Goal: Transaction & Acquisition: Purchase product/service

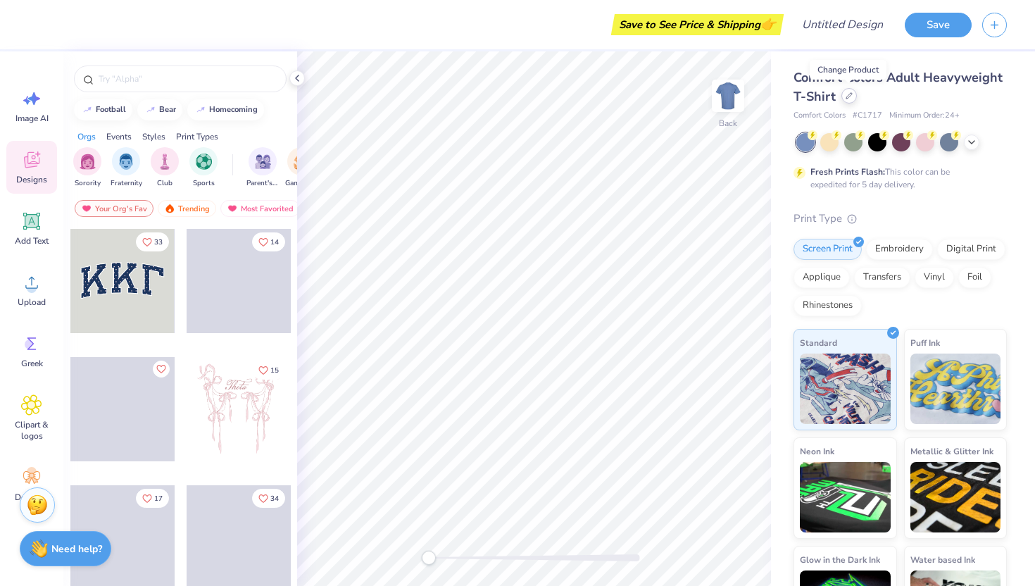
click at [849, 100] on div at bounding box center [848, 95] width 15 height 15
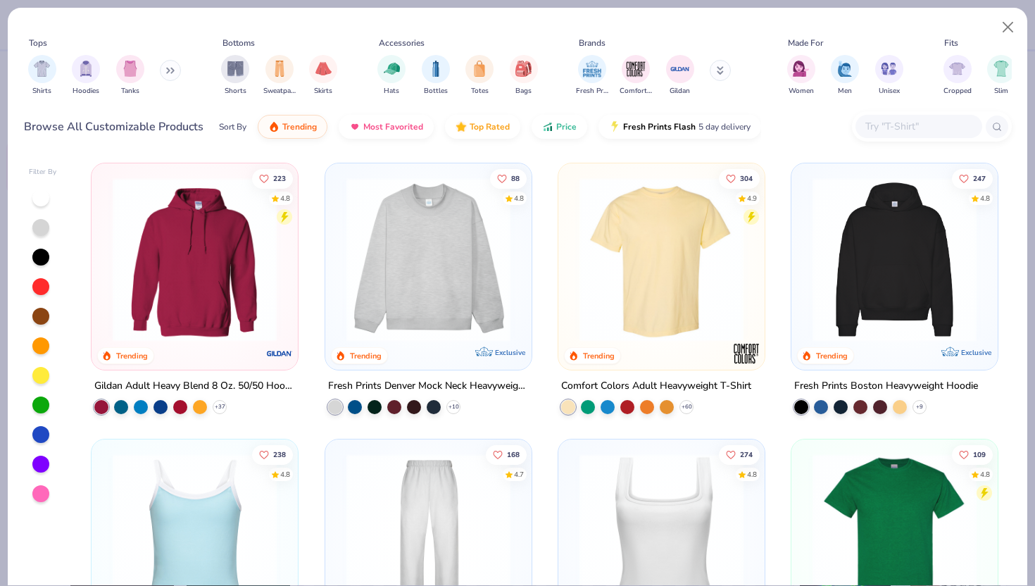
click at [159, 70] on div "Shirts Hoodies Tanks" at bounding box center [105, 75] width 162 height 52
click at [169, 70] on icon at bounding box center [168, 70] width 2 height 5
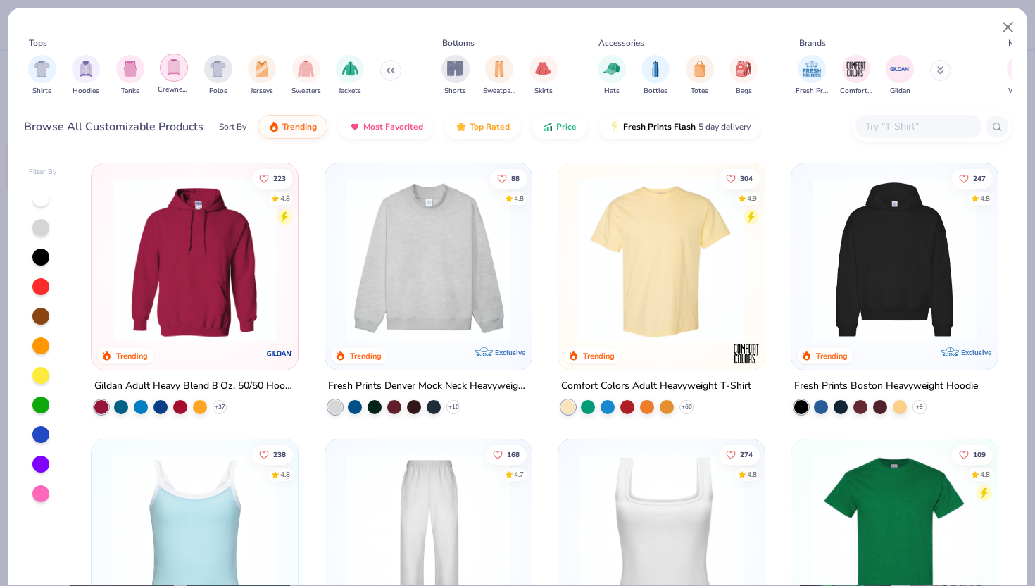
click at [177, 71] on img "filter for Crewnecks" at bounding box center [173, 67] width 15 height 16
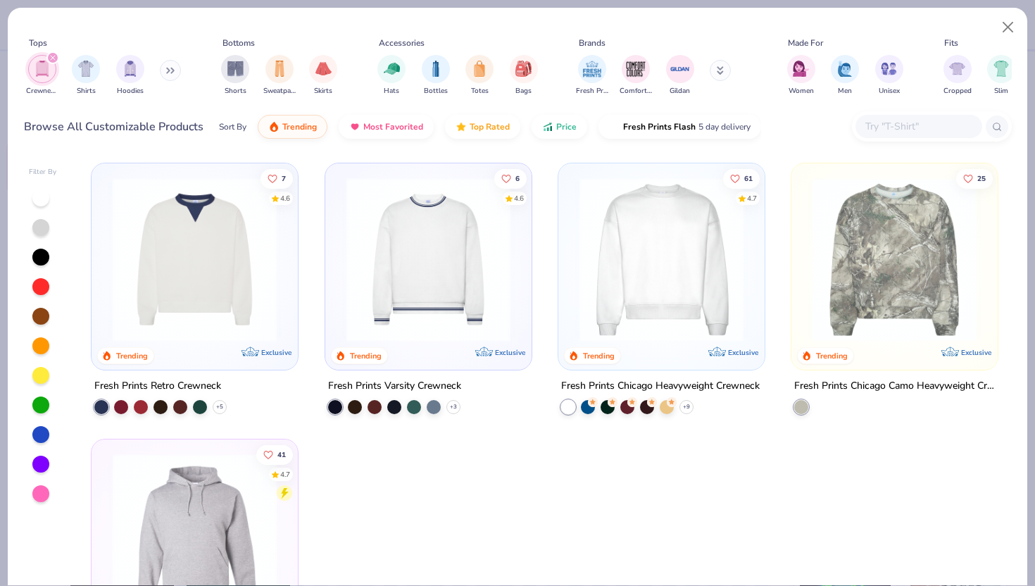
click at [702, 292] on img at bounding box center [661, 259] width 178 height 164
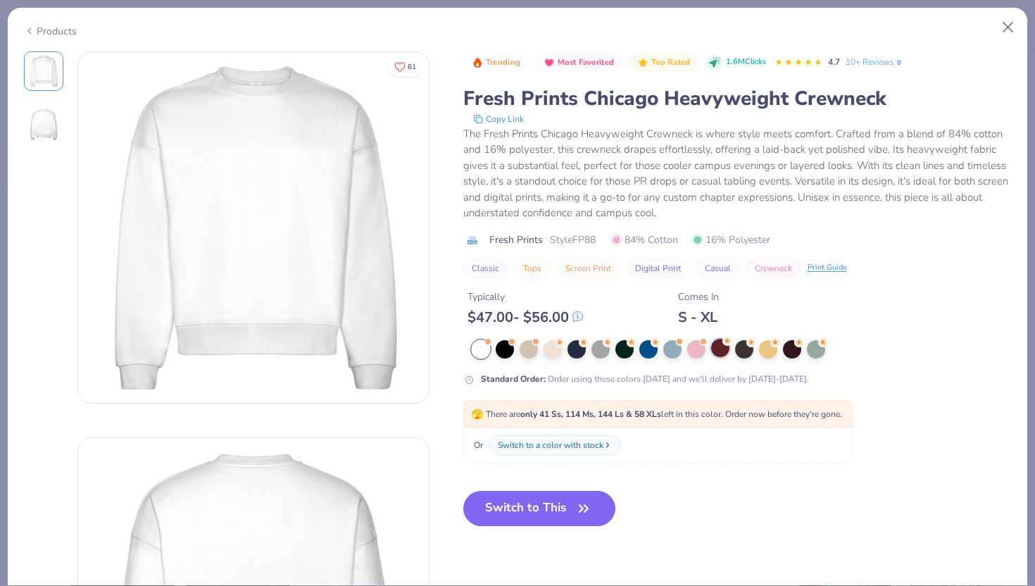
click at [719, 345] on div at bounding box center [720, 348] width 18 height 18
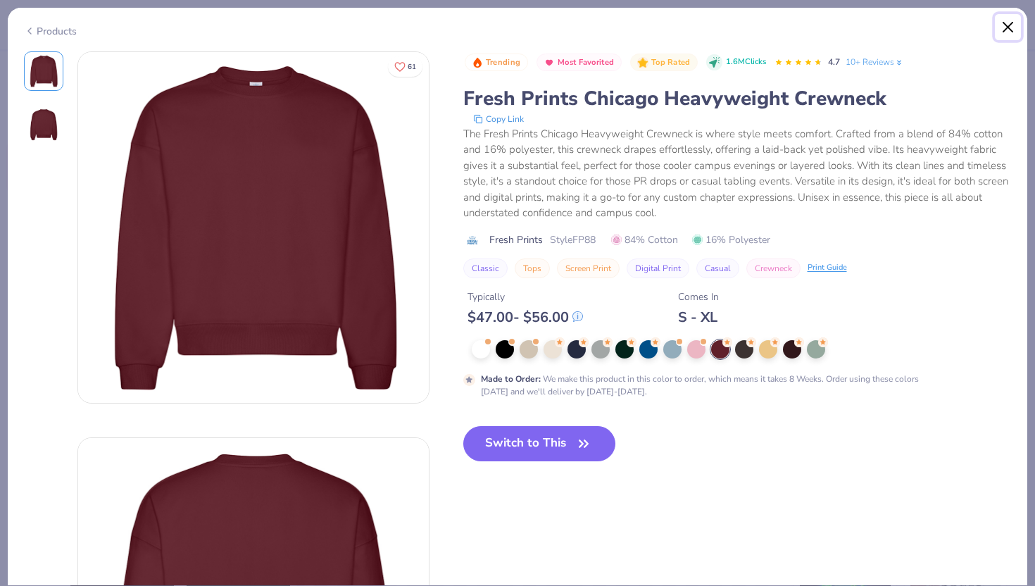
click at [1009, 25] on button "Close" at bounding box center [1007, 27] width 27 height 27
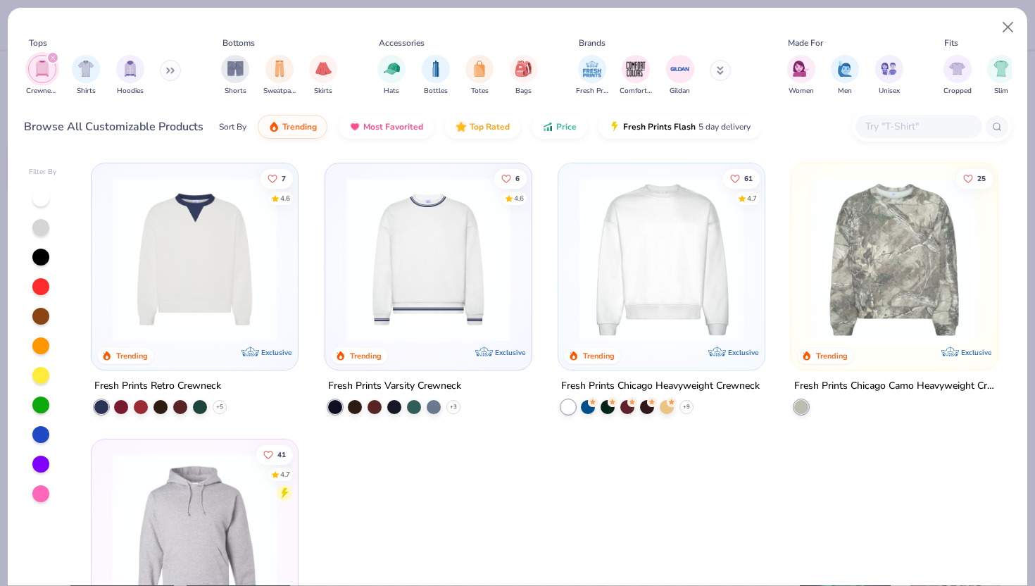
click at [198, 322] on img at bounding box center [195, 259] width 178 height 164
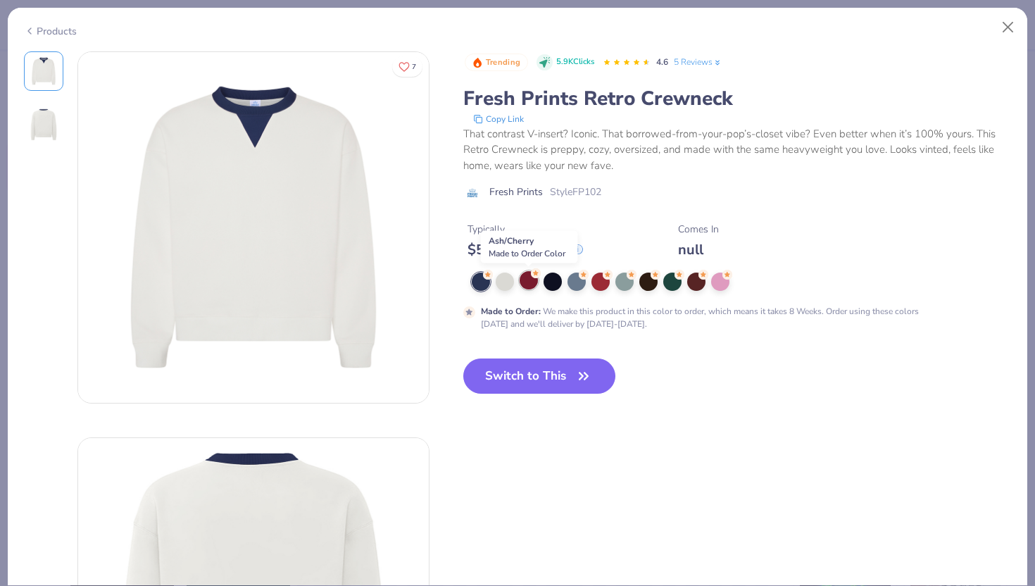
click at [529, 288] on div at bounding box center [528, 280] width 18 height 18
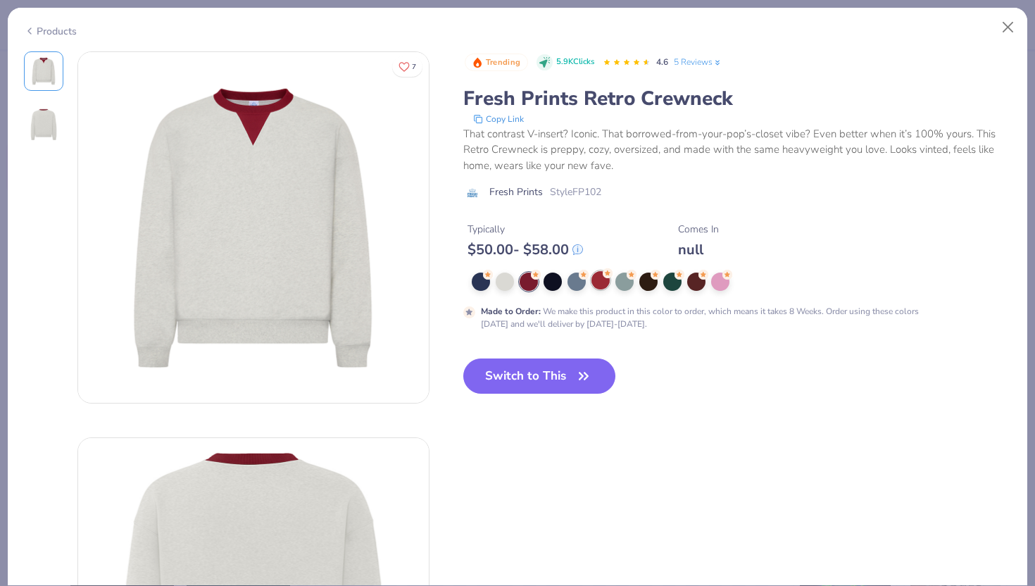
click at [600, 289] on div at bounding box center [600, 280] width 18 height 18
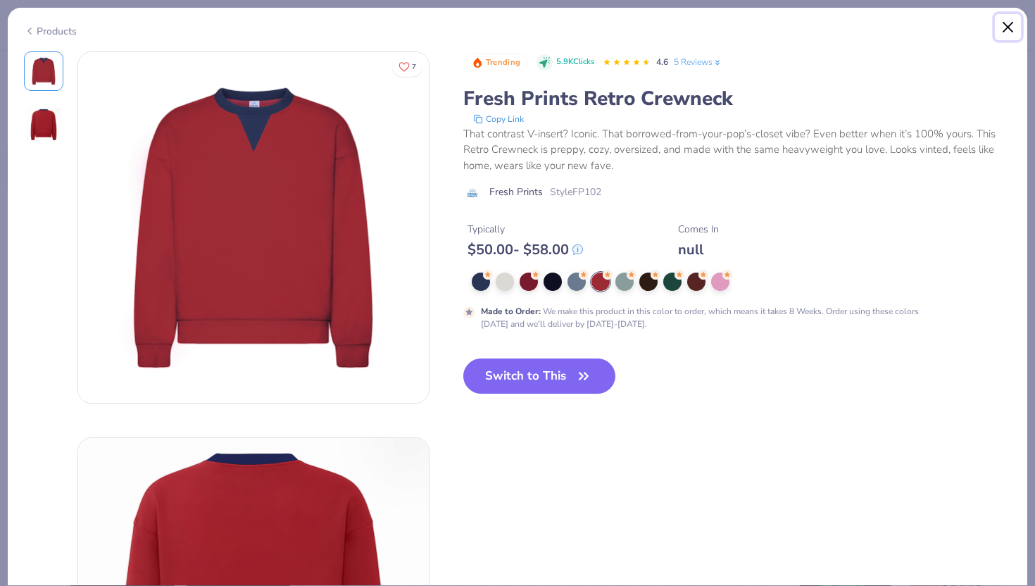
click at [1009, 31] on button "Close" at bounding box center [1007, 27] width 27 height 27
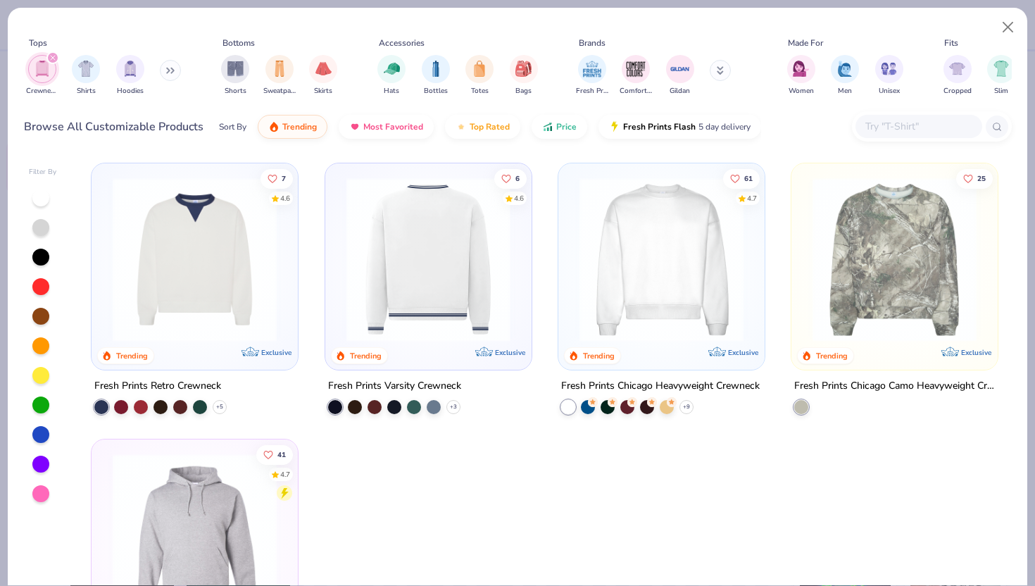
scroll to position [1, 0]
click at [1009, 27] on button "Close" at bounding box center [1007, 27] width 27 height 27
